Goal: Task Accomplishment & Management: Complete application form

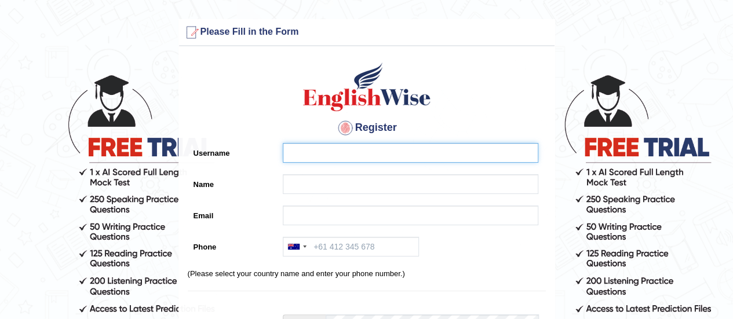
click at [363, 153] on input "Username" at bounding box center [410, 153] width 255 height 20
type input "ruphadkkr"
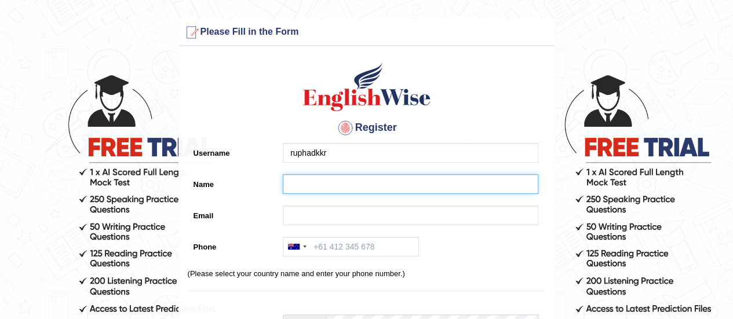
click at [338, 181] on input "Name" at bounding box center [410, 184] width 255 height 20
type input "Mst [PERSON_NAME]"
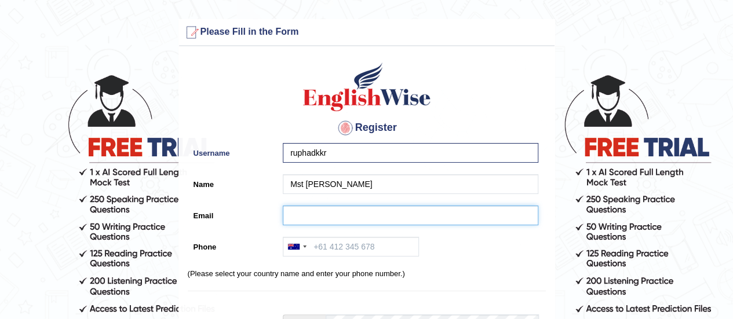
type input "ruphad@gmail.com"
type input "+61478879243"
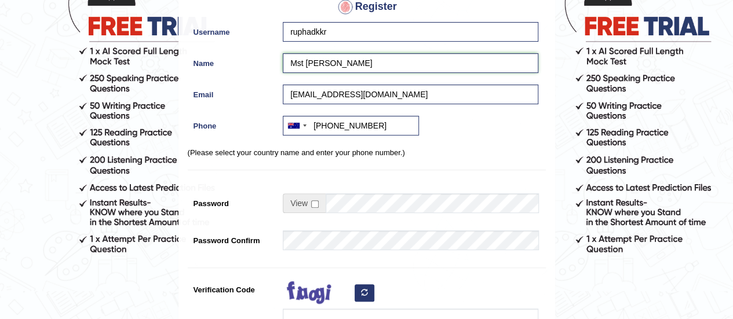
scroll to position [122, 0]
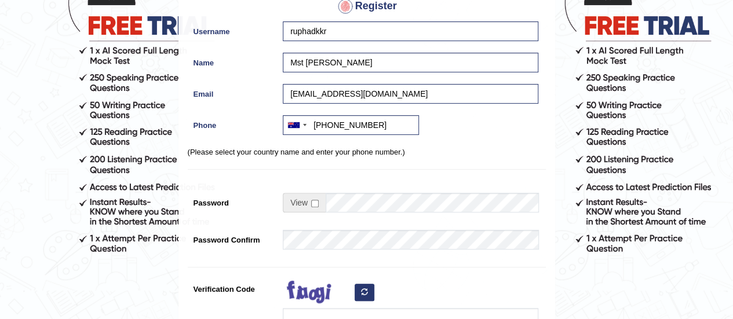
click at [439, 255] on div "Register Username ruphadkkr Name Mst Khadiza Khatun Email ruphad@gmail.com Phon…" at bounding box center [366, 172] width 375 height 484
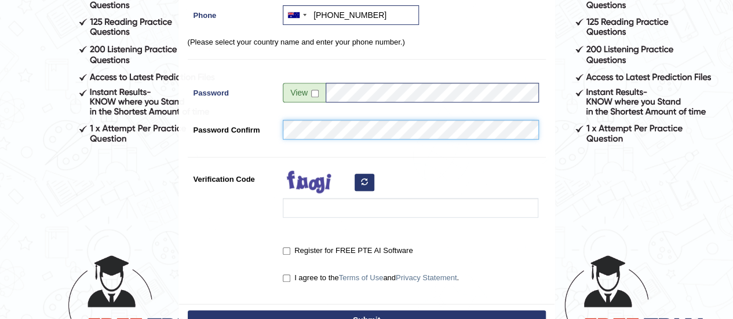
scroll to position [234, 0]
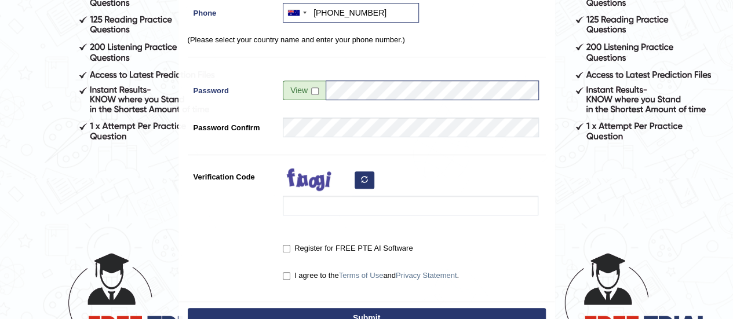
click at [367, 181] on button "button" at bounding box center [364, 179] width 20 height 17
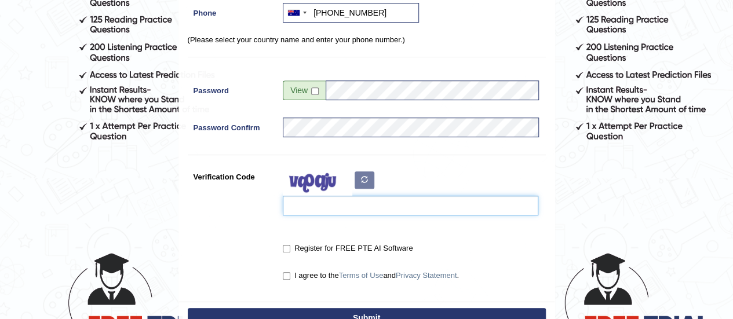
click at [320, 206] on input "Verification Code" at bounding box center [410, 206] width 255 height 20
click at [316, 205] on input "Verification Code" at bounding box center [410, 206] width 255 height 20
type input "hofumpic"
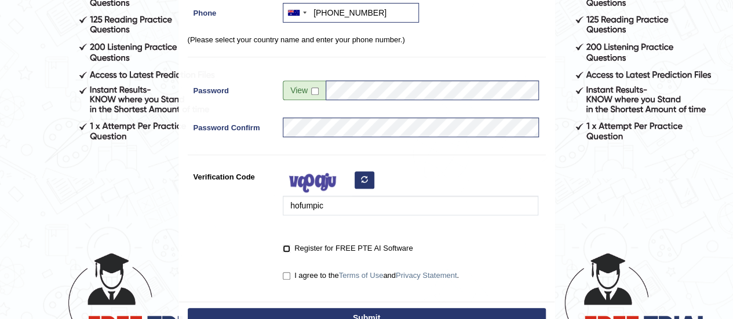
click at [287, 247] on input "Register for FREE PTE AI Software" at bounding box center [287, 249] width 8 height 8
checkbox input "true"
click at [287, 276] on input "I agree to the Terms of Use and Privacy Statement ." at bounding box center [287, 276] width 8 height 8
checkbox input "true"
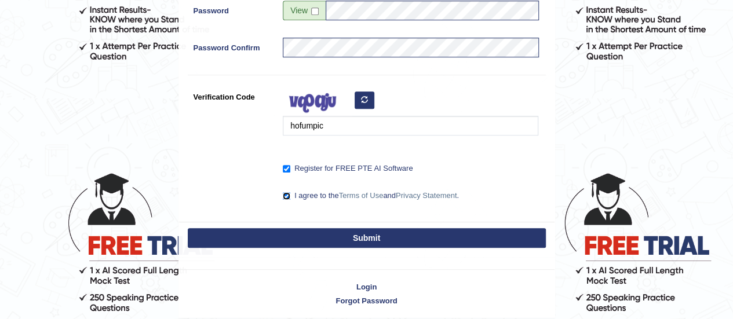
scroll to position [314, 0]
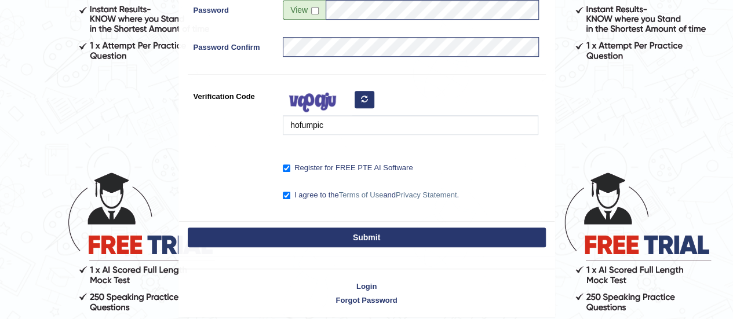
click at [414, 237] on button "Submit" at bounding box center [367, 238] width 358 height 20
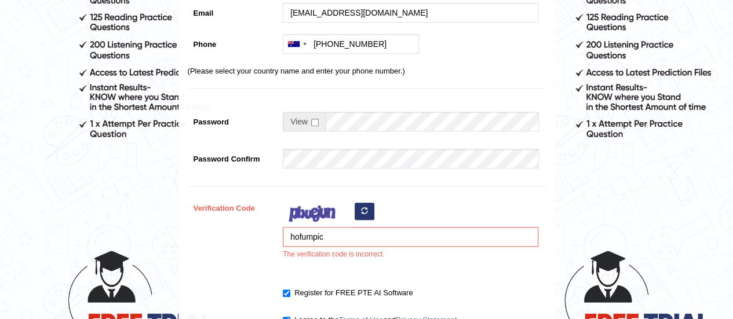
scroll to position [237, 0]
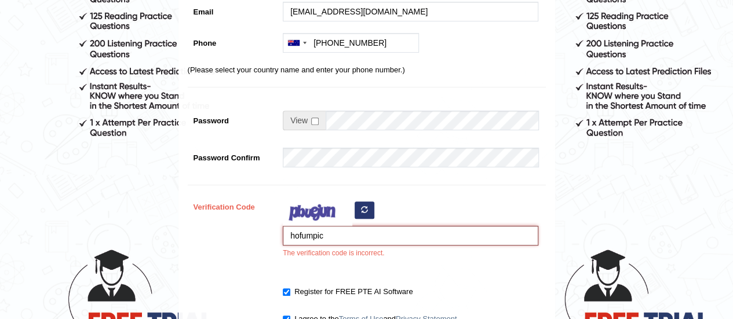
click at [352, 237] on input "hofumpic" at bounding box center [410, 236] width 255 height 20
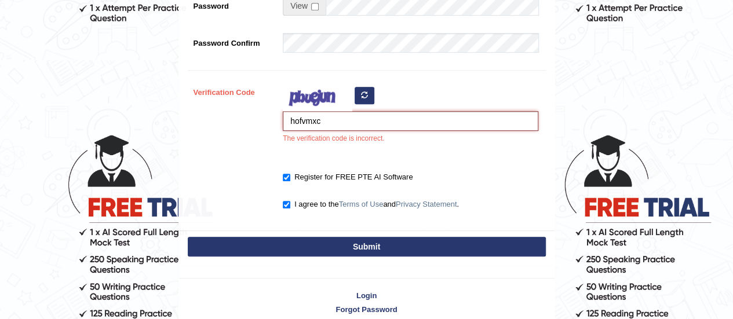
scroll to position [358, 0]
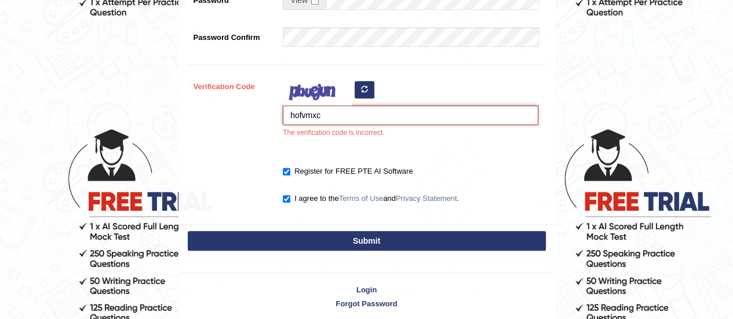
type input "hofvmxc"
click at [409, 236] on button "Submit" at bounding box center [367, 241] width 358 height 20
type input "+61478879243"
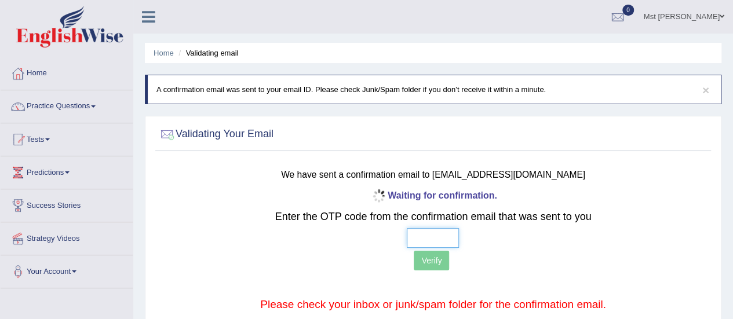
click at [438, 233] on input "text" at bounding box center [433, 238] width 52 height 20
type input "4 9 2 4"
click at [430, 259] on button "Verify" at bounding box center [431, 261] width 35 height 20
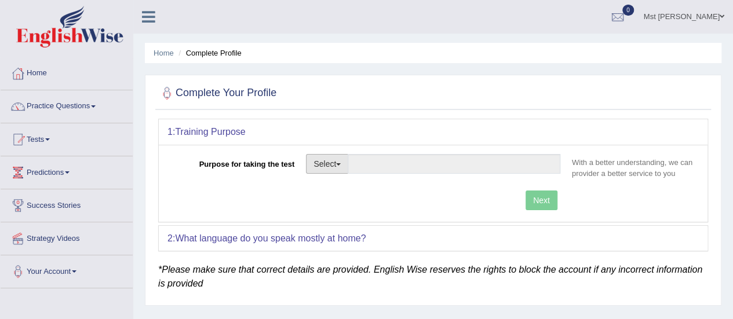
click at [339, 165] on button "Select" at bounding box center [327, 164] width 42 height 20
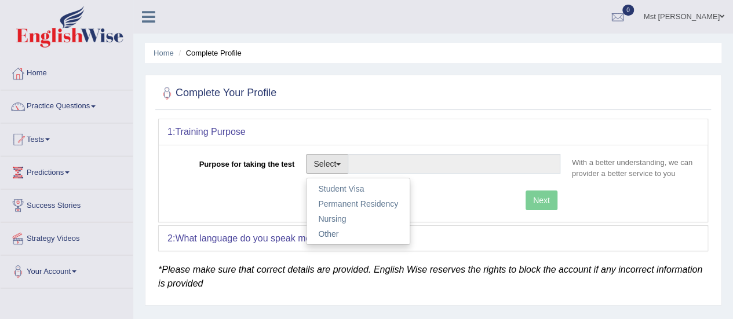
click at [261, 193] on div "Next" at bounding box center [366, 202] width 398 height 23
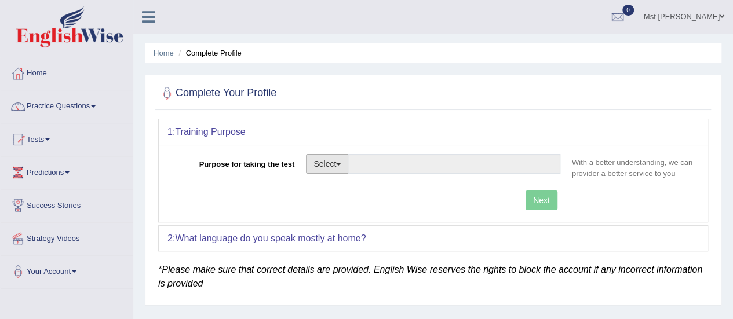
click at [342, 164] on button "Select" at bounding box center [327, 164] width 42 height 20
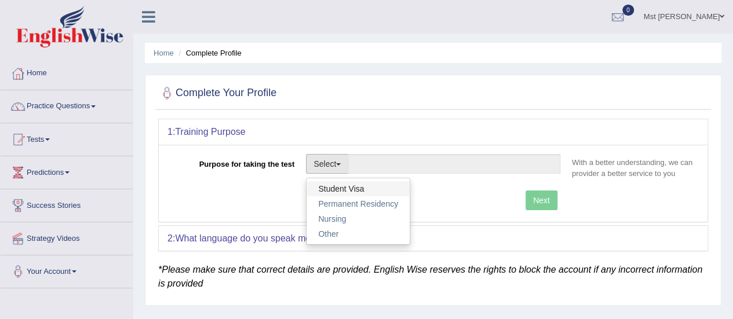
click at [339, 182] on link "Student Visa" at bounding box center [357, 188] width 103 height 15
type input "Student Visa"
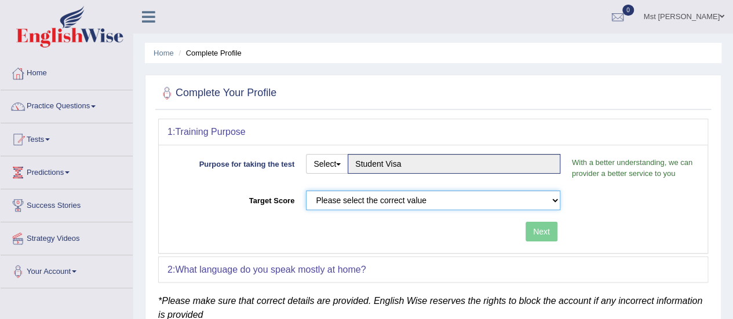
click at [385, 202] on select "Please select the correct value 50 (6 bands) 58 (6.5 bands) 65 (7 bands) 79 (8 …" at bounding box center [433, 201] width 254 height 20
select select "65"
click at [306, 191] on select "Please select the correct value 50 (6 bands) 58 (6.5 bands) 65 (7 bands) 79 (8 …" at bounding box center [433, 201] width 254 height 20
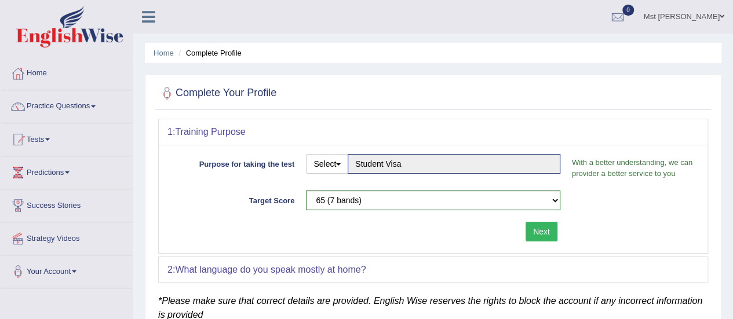
click at [550, 232] on button "Next" at bounding box center [541, 232] width 32 height 20
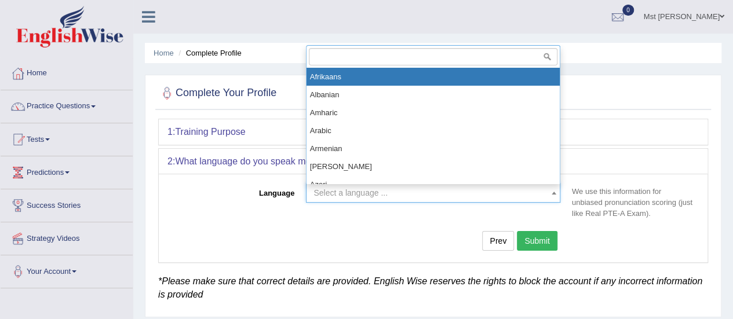
click at [551, 192] on b at bounding box center [553, 193] width 5 height 3
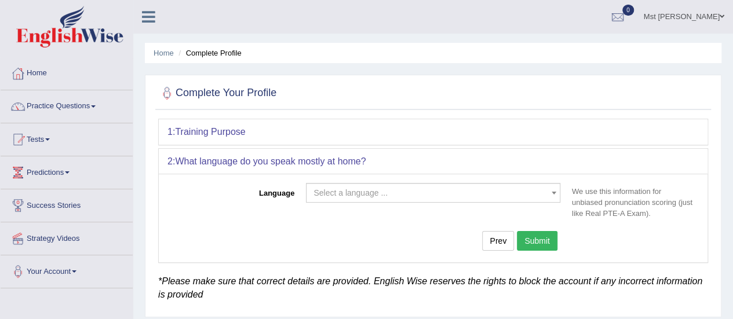
click at [291, 231] on div "Prev Submit" at bounding box center [366, 242] width 398 height 23
click at [552, 189] on span at bounding box center [554, 193] width 12 height 19
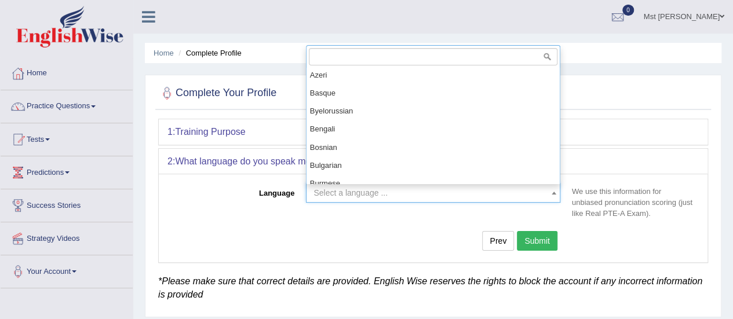
scroll to position [114, 0]
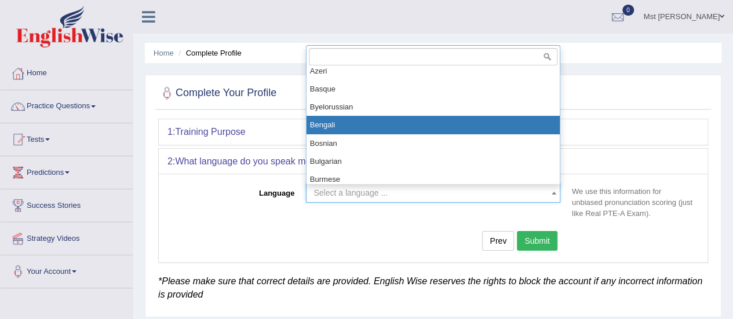
select select "Bengali"
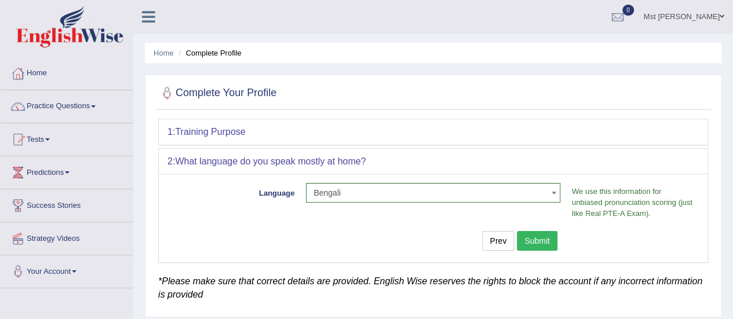
click at [540, 239] on button "Submit" at bounding box center [537, 241] width 41 height 20
